Goal: Transaction & Acquisition: Purchase product/service

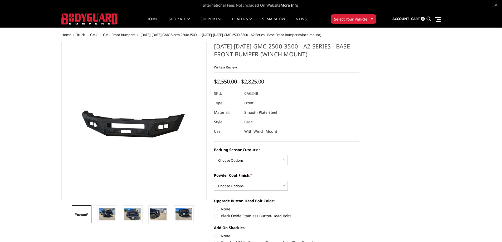
click at [80, 35] on span "Truck" at bounding box center [80, 34] width 8 height 5
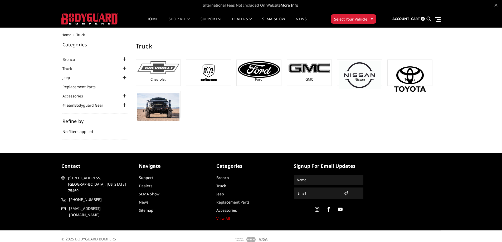
click at [163, 66] on img at bounding box center [158, 67] width 42 height 13
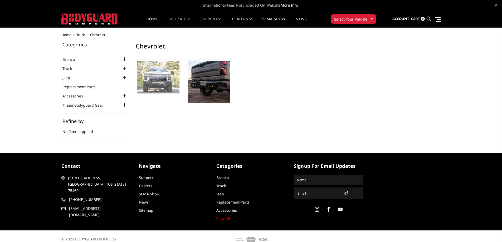
click at [158, 71] on img at bounding box center [158, 77] width 42 height 32
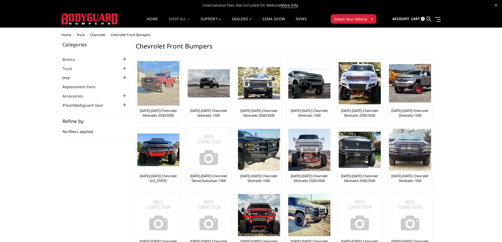
click at [156, 98] on img at bounding box center [158, 83] width 42 height 45
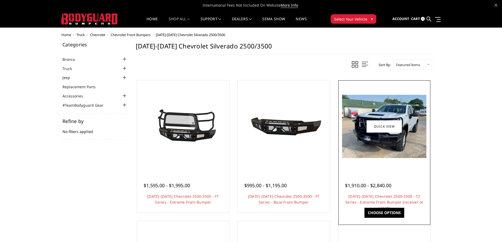
click at [374, 137] on img at bounding box center [384, 126] width 84 height 63
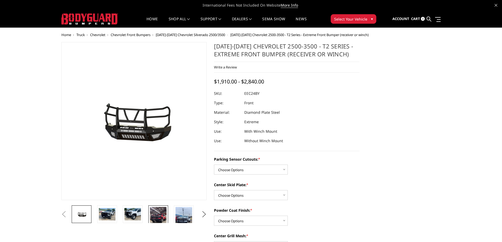
click at [161, 215] on img at bounding box center [158, 222] width 17 height 30
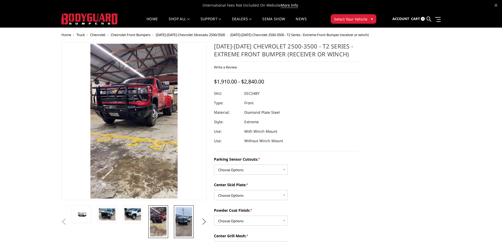
click at [181, 219] on img at bounding box center [184, 222] width 17 height 30
